Goal: Navigation & Orientation: Find specific page/section

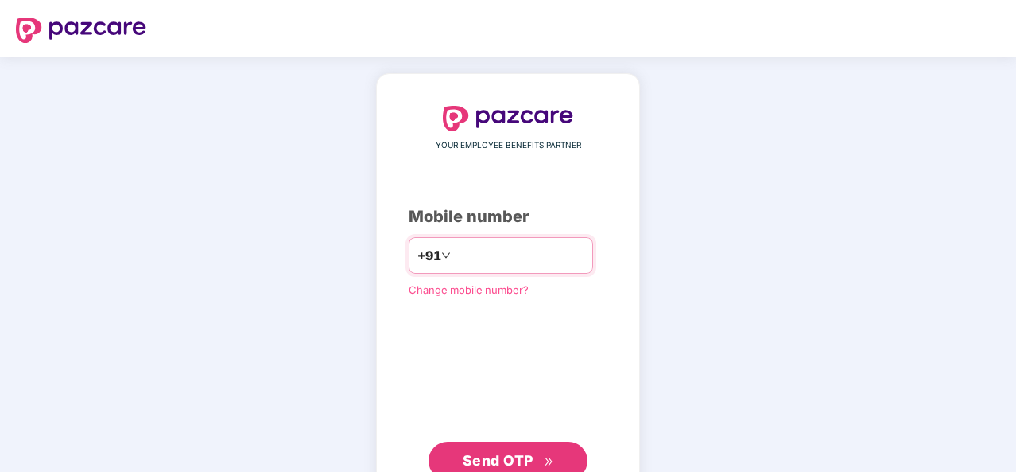
click at [485, 246] on input "number" at bounding box center [519, 255] width 130 height 25
type input "**********"
click at [507, 452] on span "Send OTP" at bounding box center [498, 460] width 71 height 17
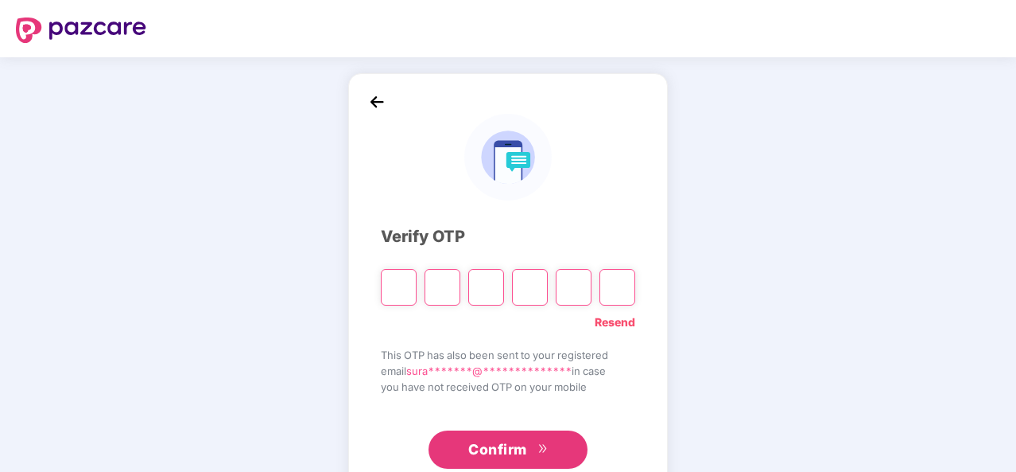
type input "*"
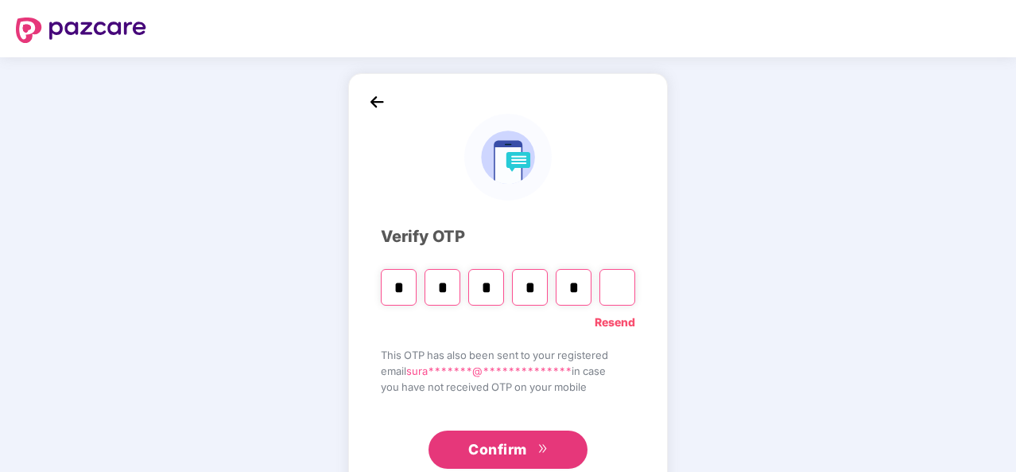
type input "*"
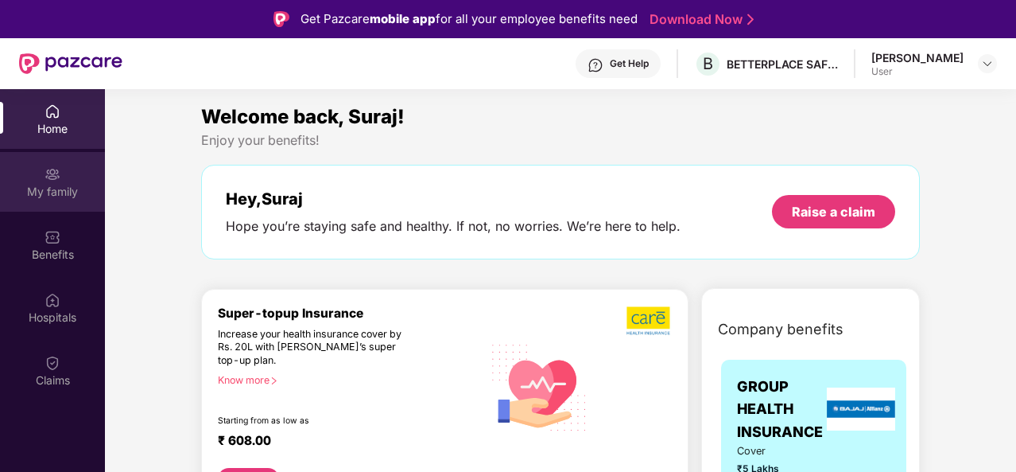
click at [64, 188] on div "My family" at bounding box center [52, 192] width 105 height 16
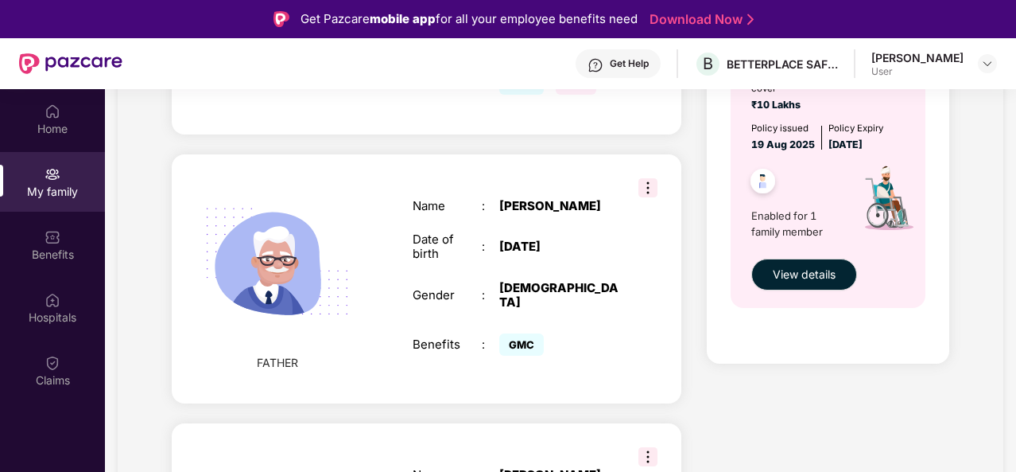
scroll to position [291, 0]
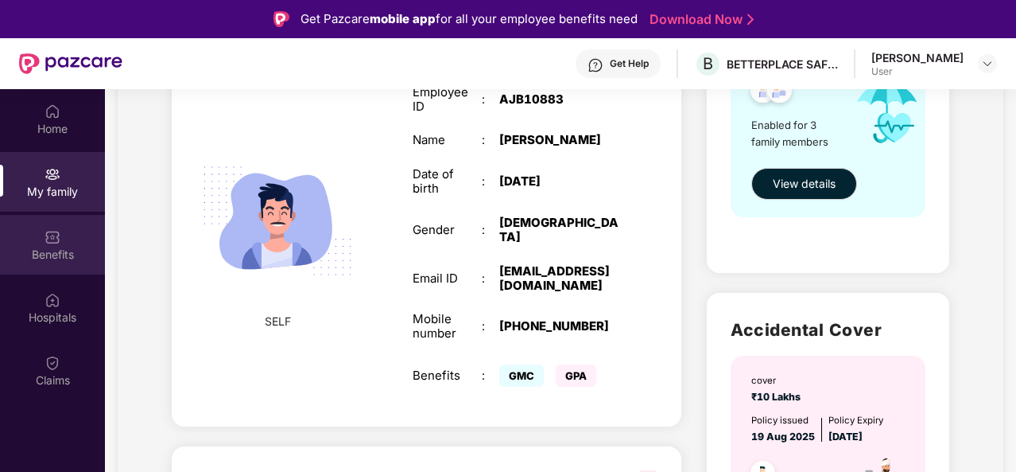
click at [72, 255] on div "Benefits" at bounding box center [52, 255] width 105 height 16
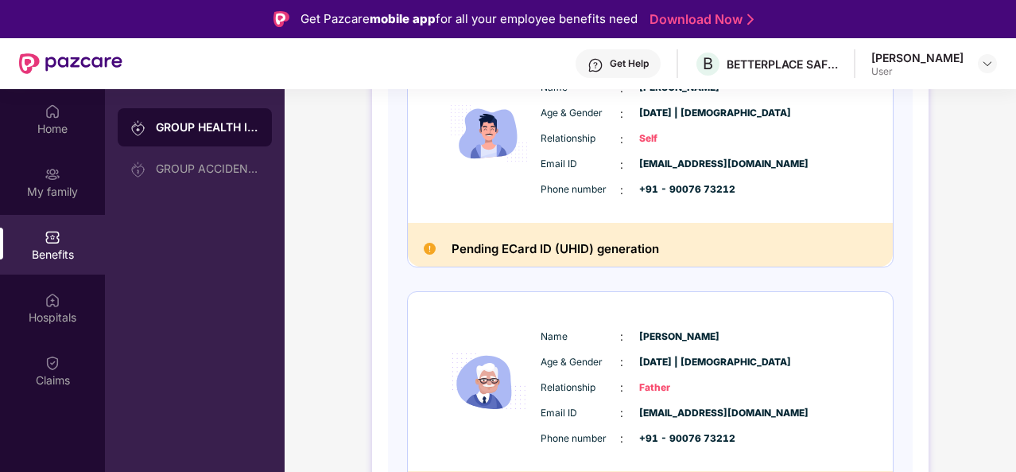
scroll to position [0, 0]
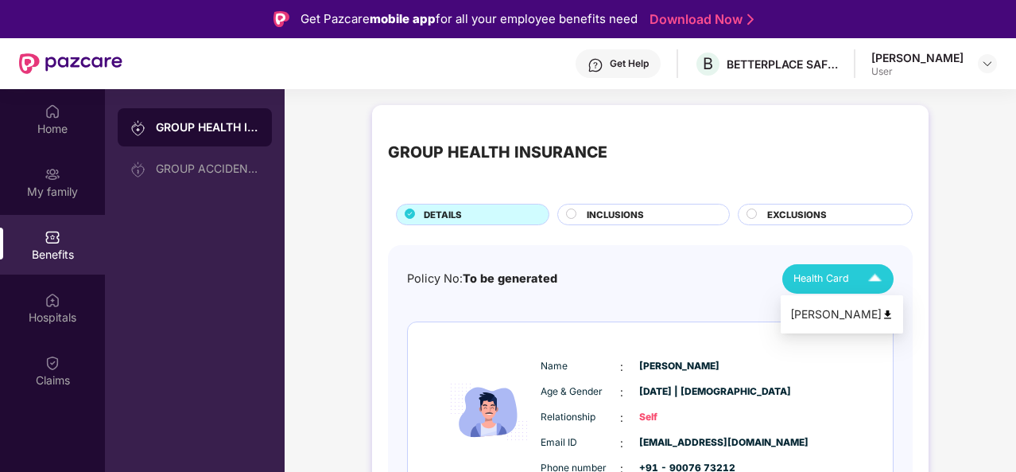
click at [850, 270] on div "Health Card" at bounding box center [841, 279] width 95 height 28
click at [830, 313] on div "Suraj Tanti" at bounding box center [842, 313] width 103 height 17
